Goal: Task Accomplishment & Management: Manage account settings

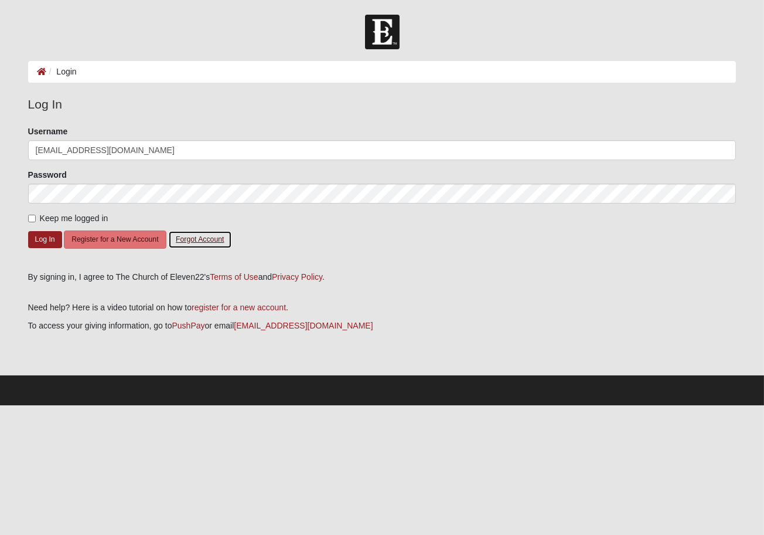
click at [187, 237] on button "Forgot Account" at bounding box center [199, 239] width 63 height 18
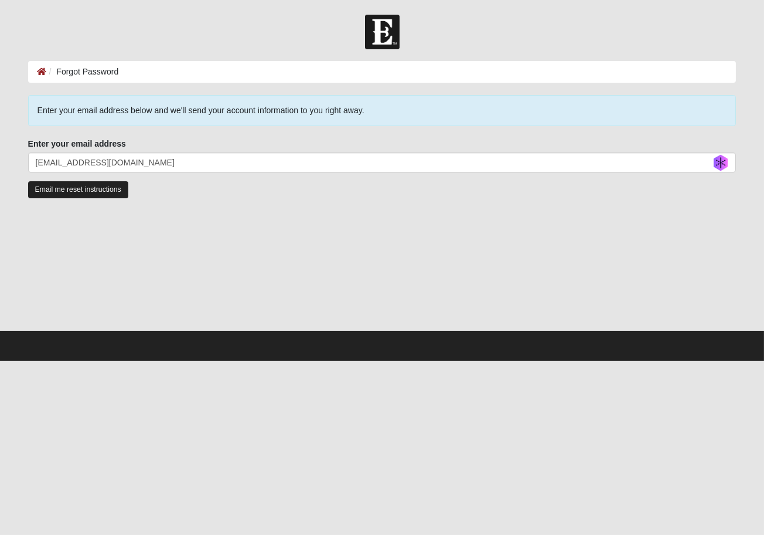
type input "[EMAIL_ADDRESS][DOMAIN_NAME]"
click at [43, 187] on input "Email me reset instructions" at bounding box center [78, 189] width 100 height 17
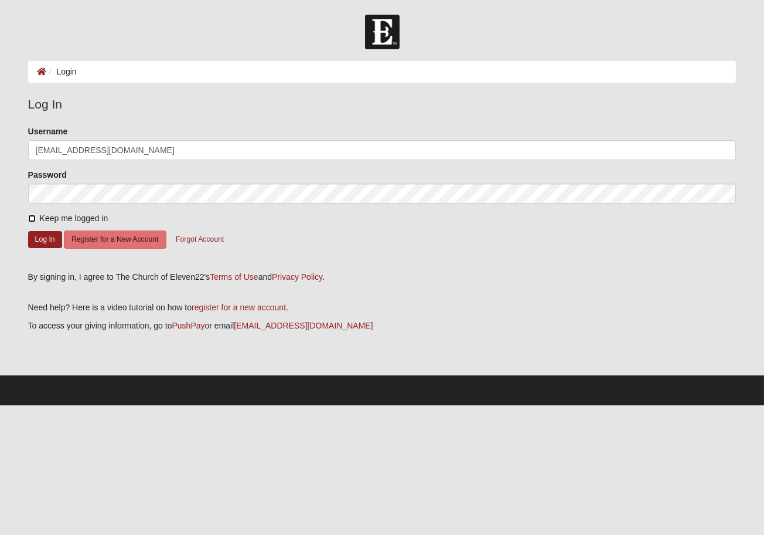
click at [32, 220] on input "Keep me logged in" at bounding box center [32, 219] width 8 height 8
checkbox input "true"
click at [42, 241] on button "Log In" at bounding box center [45, 239] width 34 height 17
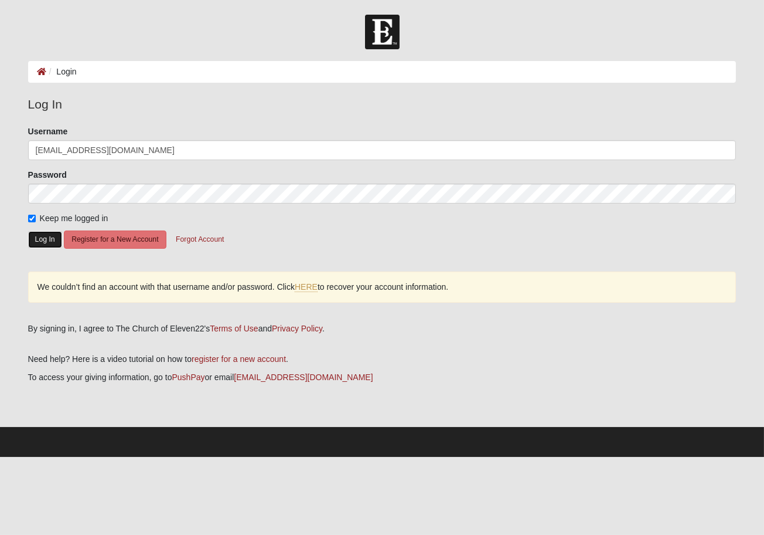
click at [46, 235] on button "Log In" at bounding box center [45, 239] width 34 height 17
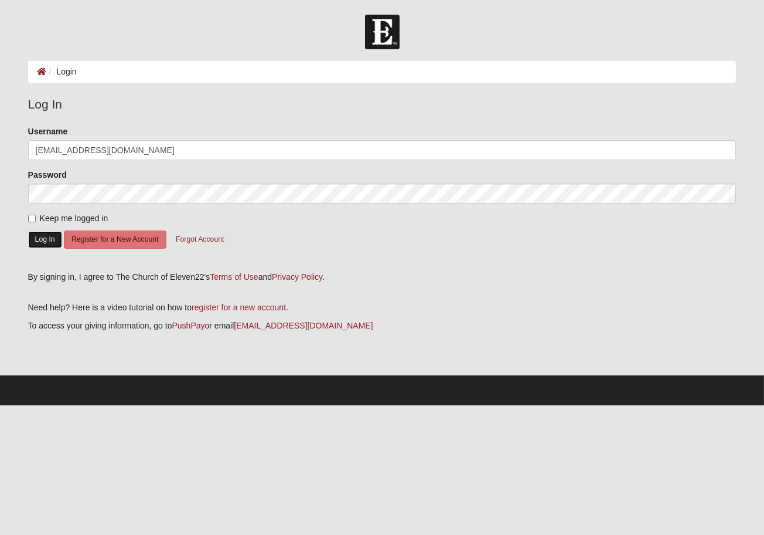
click at [33, 242] on button "Log In" at bounding box center [45, 239] width 34 height 17
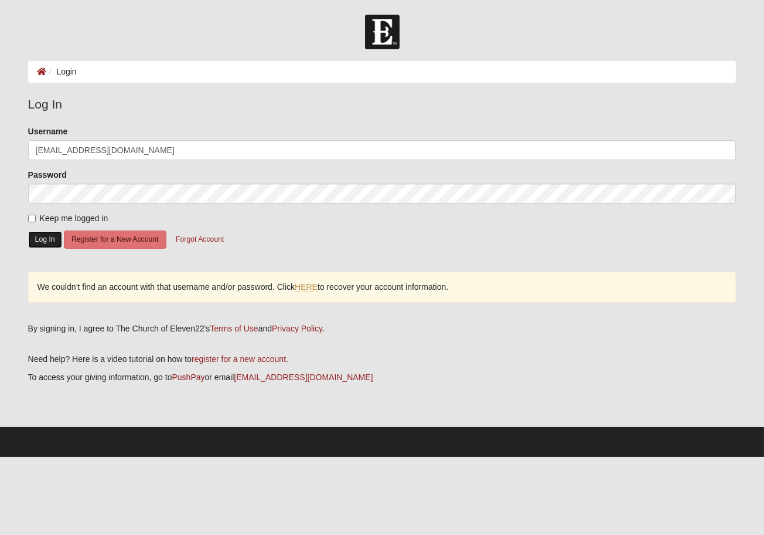
click at [36, 240] on button "Log In" at bounding box center [45, 239] width 34 height 17
